Goal: Information Seeking & Learning: Learn about a topic

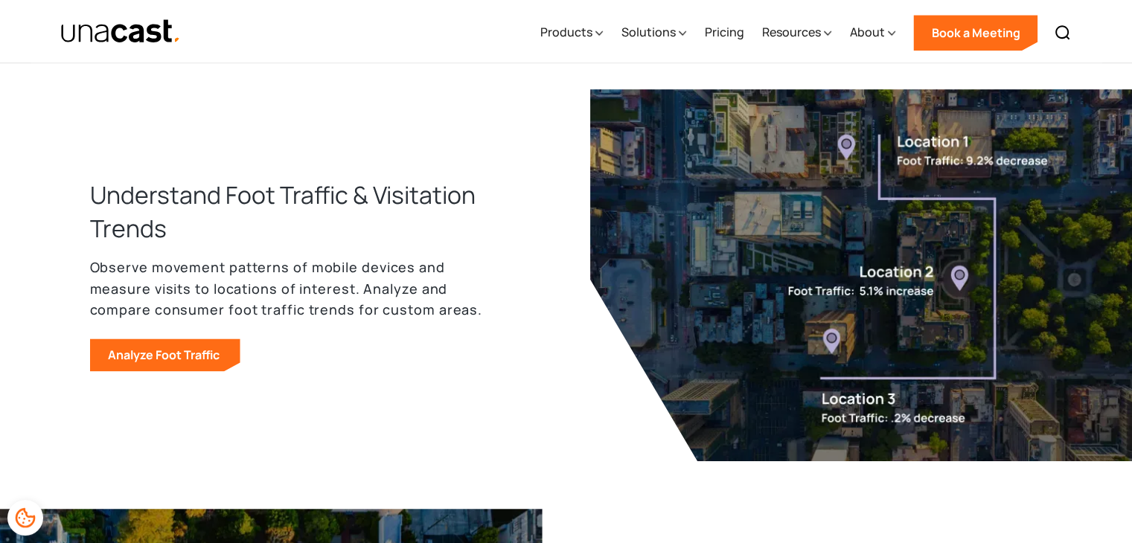
scroll to position [1060, 0]
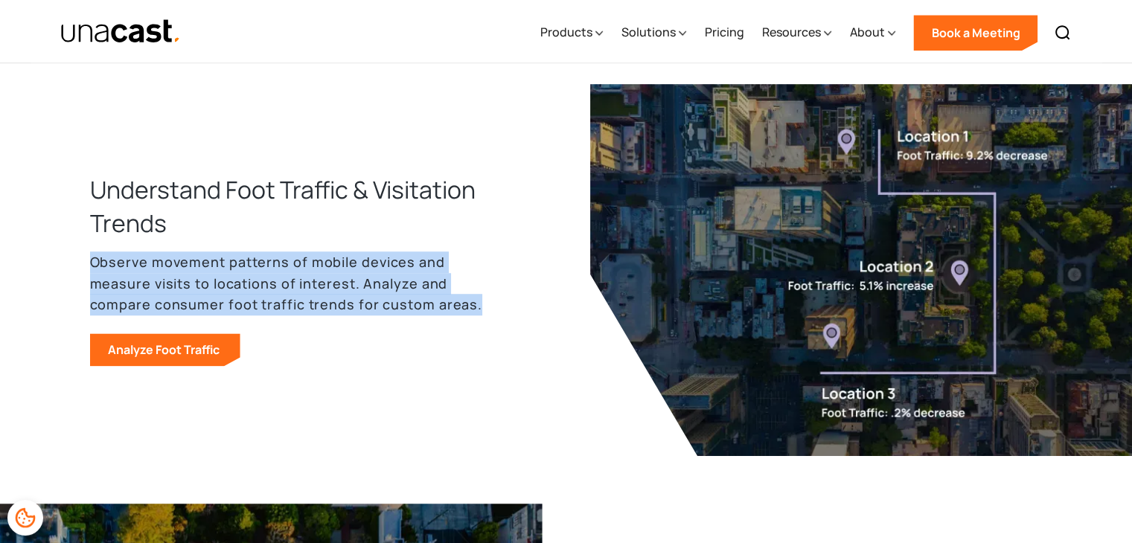
drag, startPoint x: 89, startPoint y: 260, endPoint x: 475, endPoint y: 303, distance: 387.7
click at [475, 303] on p "Observe movement patterns of mobile devices and measure visits to locations of …" at bounding box center [292, 283] width 405 height 64
copy p "Observe movement patterns of mobile devices and measure visits to locations of …"
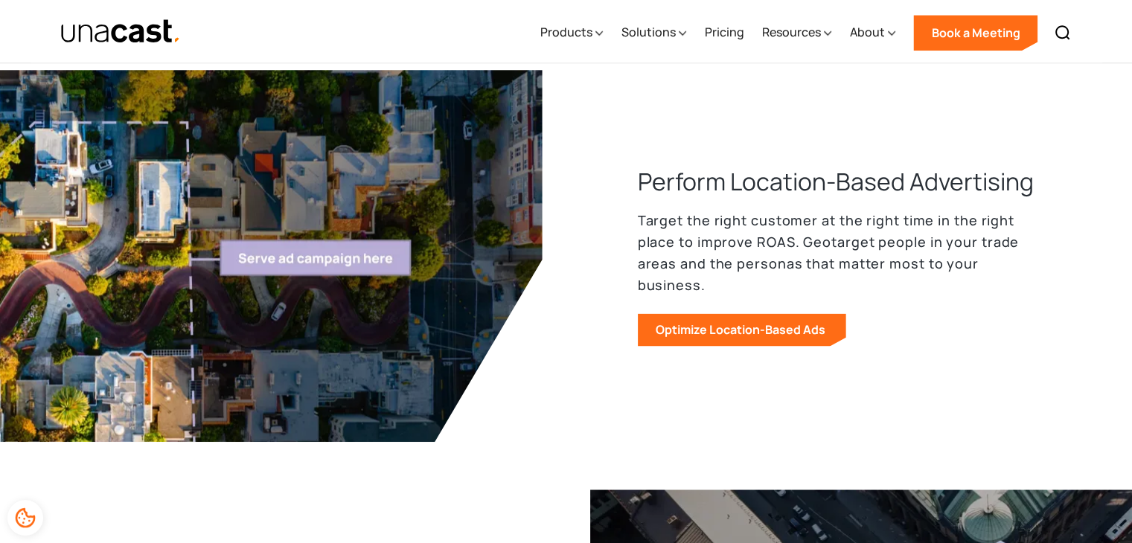
scroll to position [1508, 0]
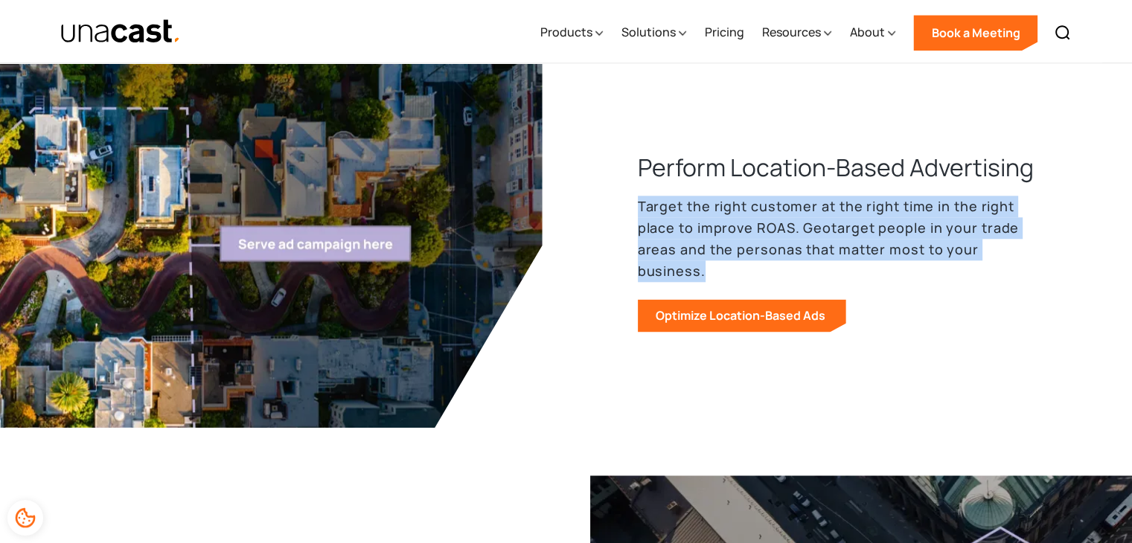
drag, startPoint x: 638, startPoint y: 212, endPoint x: 1043, endPoint y: 262, distance: 408.5
click at [1043, 262] on main "How customers use our location data Build better products and analyze human mob…" at bounding box center [566, 193] width 1132 height 2265
copy p "Target the right customer at the right time in the right place to improve ROAS.…"
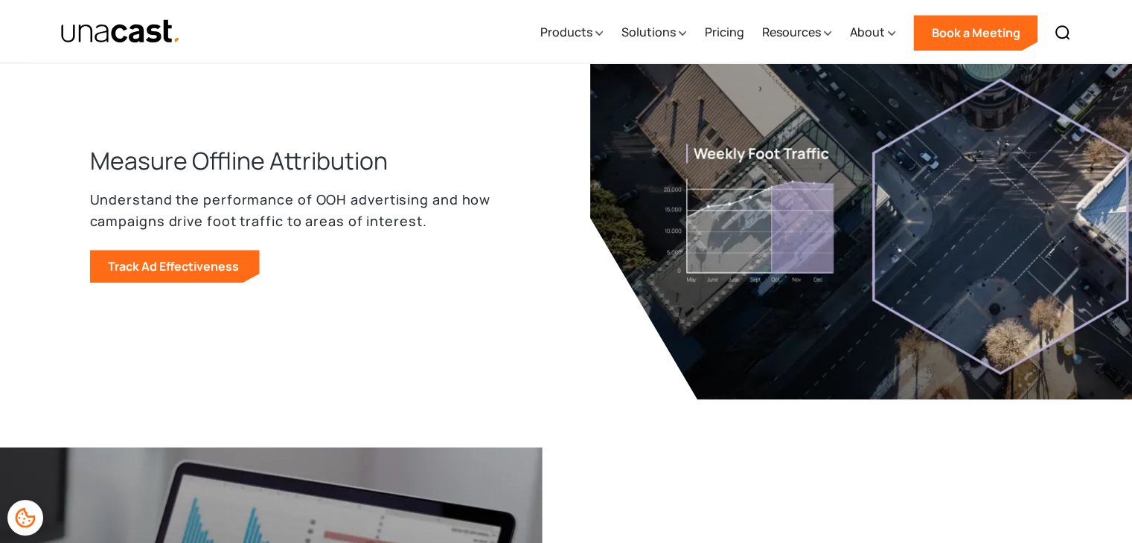
scroll to position [1970, 0]
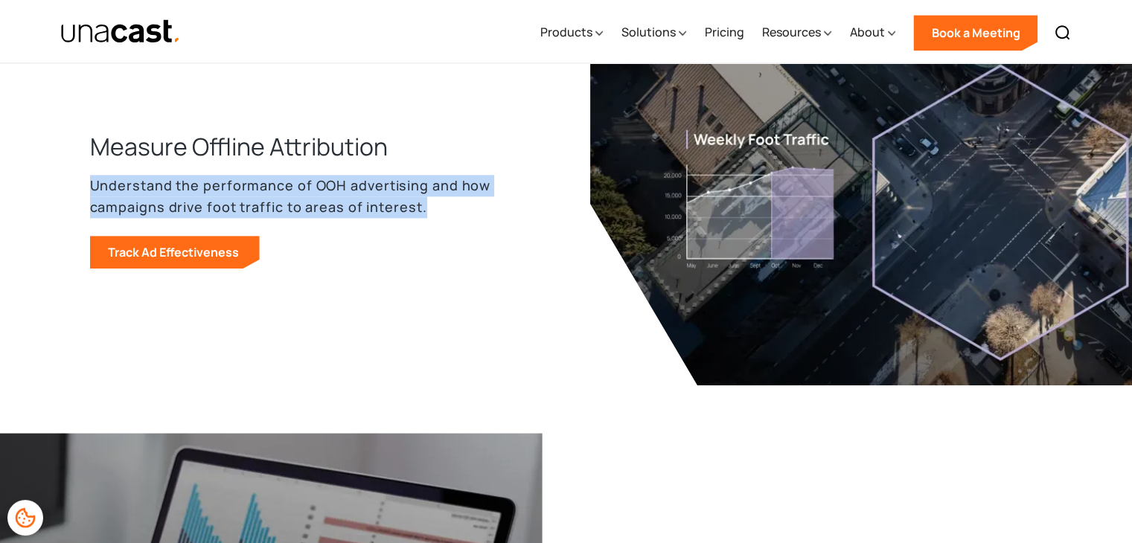
drag, startPoint x: 90, startPoint y: 185, endPoint x: 429, endPoint y: 208, distance: 339.3
click at [429, 208] on p "Understand the performance of OOH advertising and how campaigns drive foot traf…" at bounding box center [292, 196] width 405 height 43
copy p "Understand the performance of OOH advertising and how campaigns drive foot traf…"
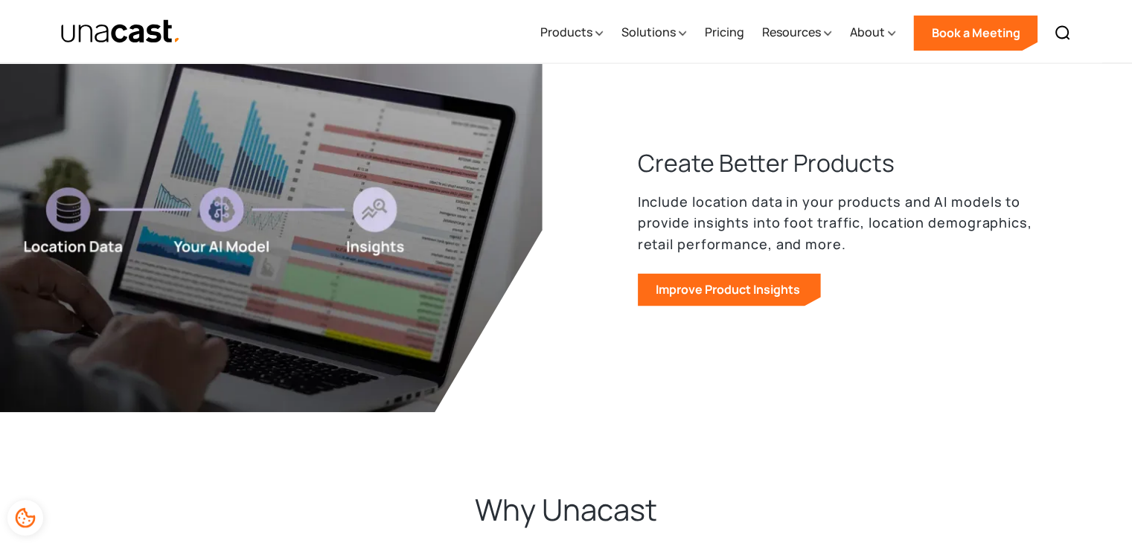
scroll to position [2370, 0]
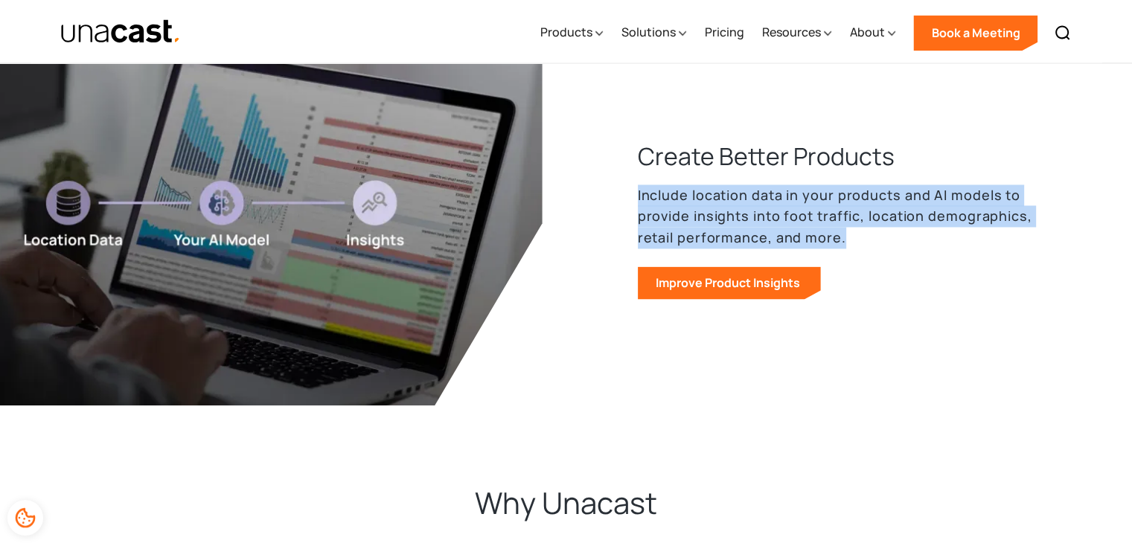
drag, startPoint x: 638, startPoint y: 192, endPoint x: 843, endPoint y: 240, distance: 210.8
click at [843, 240] on p "Include location data in your products and AI models to provide insights into f…" at bounding box center [840, 217] width 405 height 64
copy p "Include location data in your products and AI models to provide insights into f…"
click at [597, 33] on div "Products" at bounding box center [570, 32] width 63 height 61
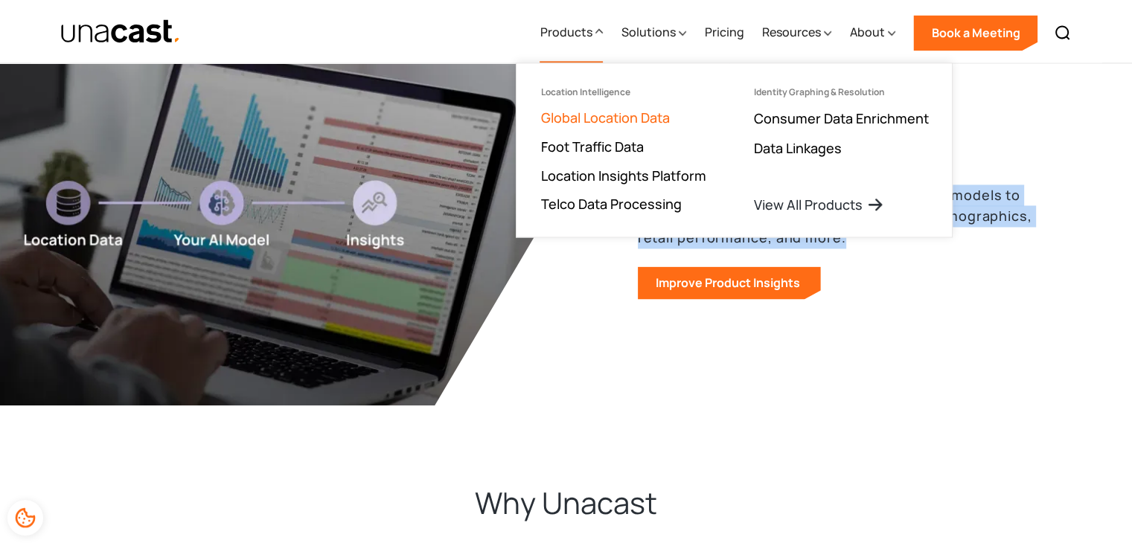
click at [605, 117] on link "Global Location Data" at bounding box center [604, 118] width 129 height 18
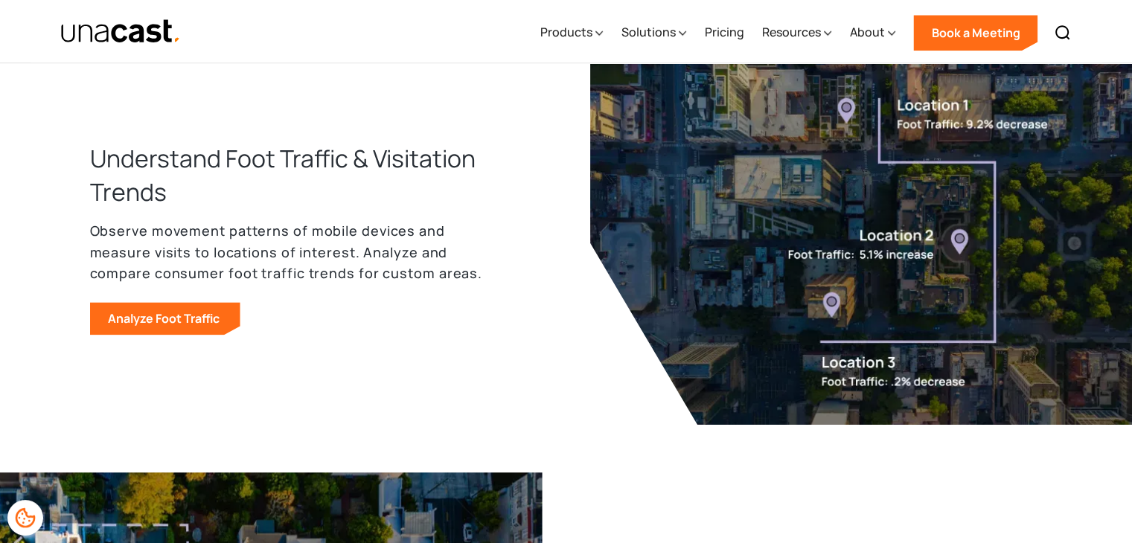
scroll to position [1105, 0]
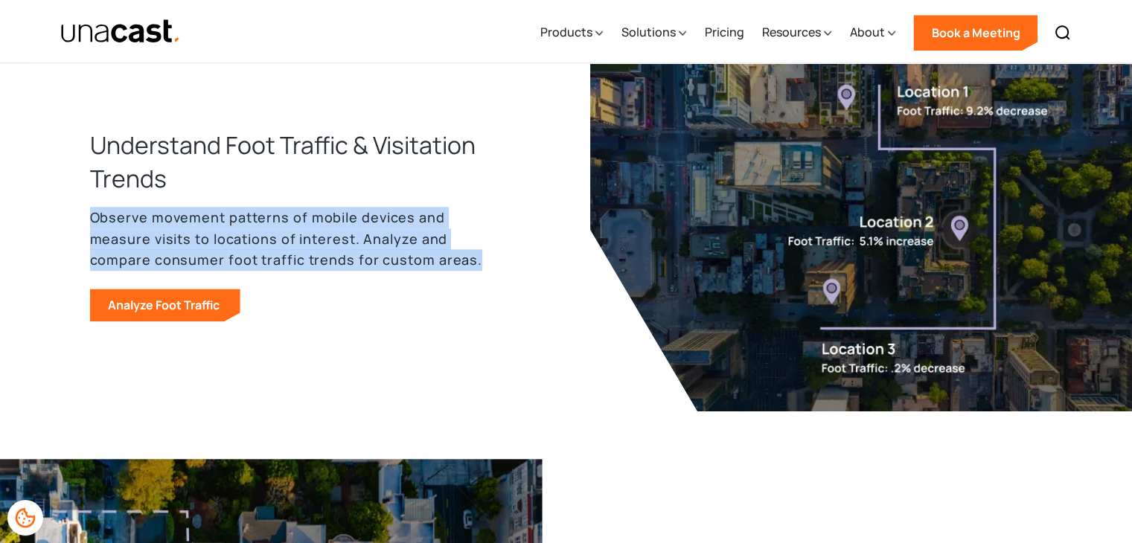
drag, startPoint x: 92, startPoint y: 214, endPoint x: 479, endPoint y: 251, distance: 388.7
click at [479, 251] on p "Observe movement patterns of mobile devices and measure visits to locations of …" at bounding box center [292, 239] width 405 height 64
copy p "Observe movement patterns of mobile devices and measure visits to locations of …"
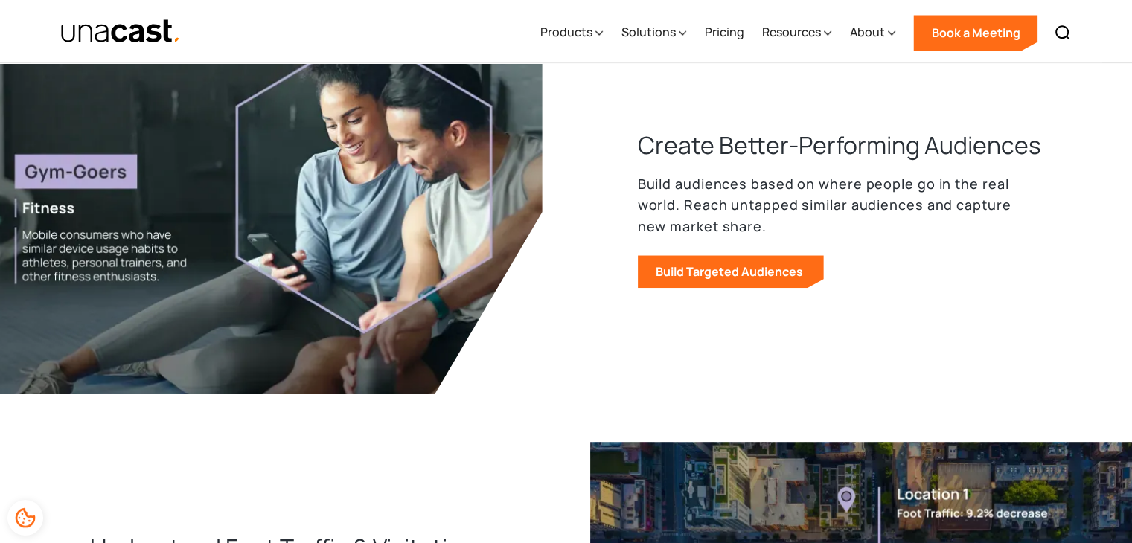
scroll to position [0, 0]
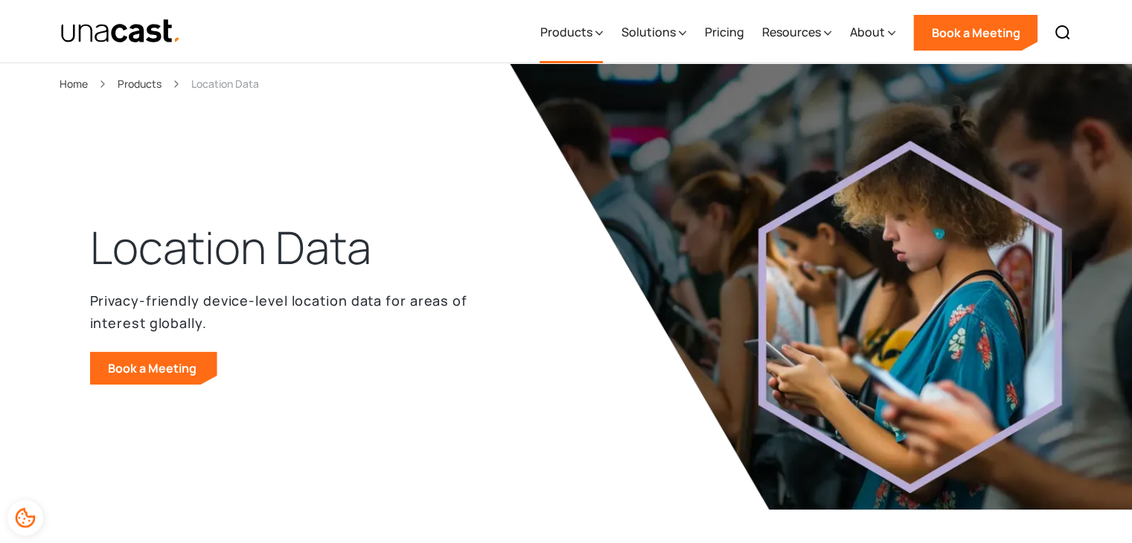
click at [603, 29] on icon at bounding box center [598, 33] width 7 height 16
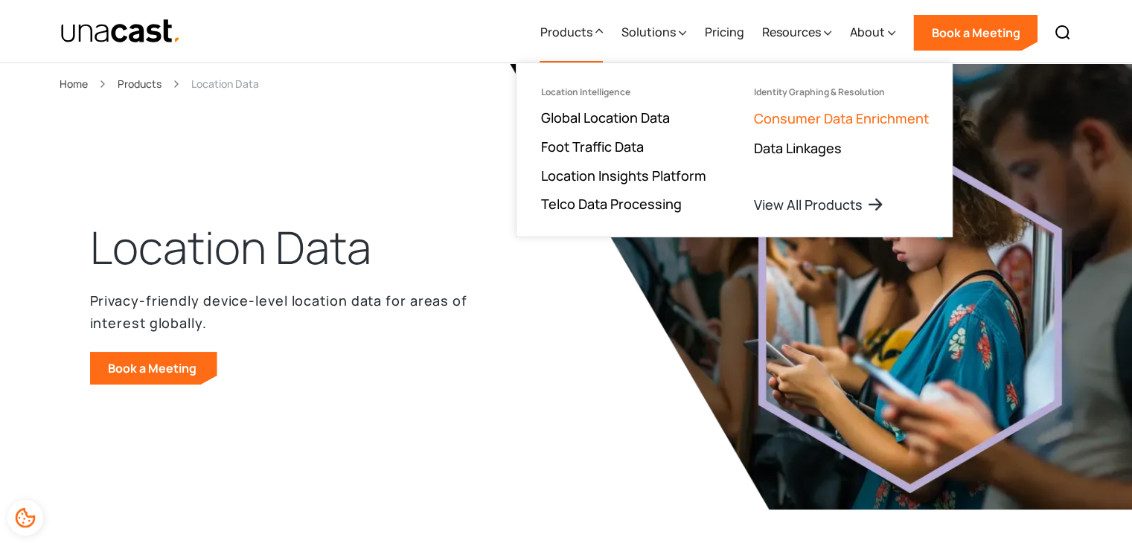
click at [798, 115] on link "Consumer Data Enrichment" at bounding box center [840, 118] width 175 height 18
